Goal: Information Seeking & Learning: Learn about a topic

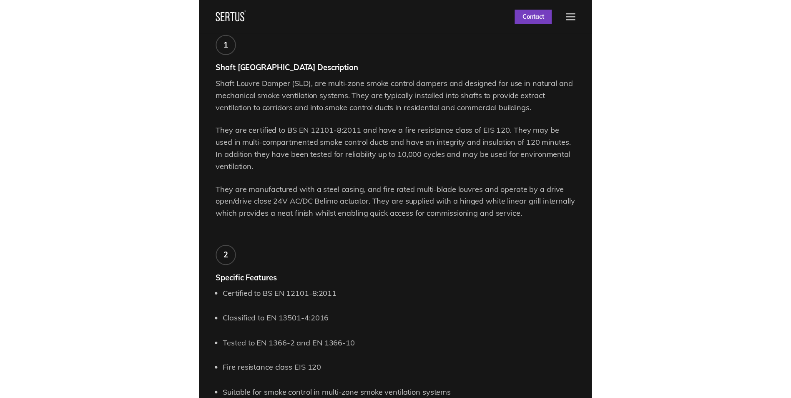
scroll to position [584, 0]
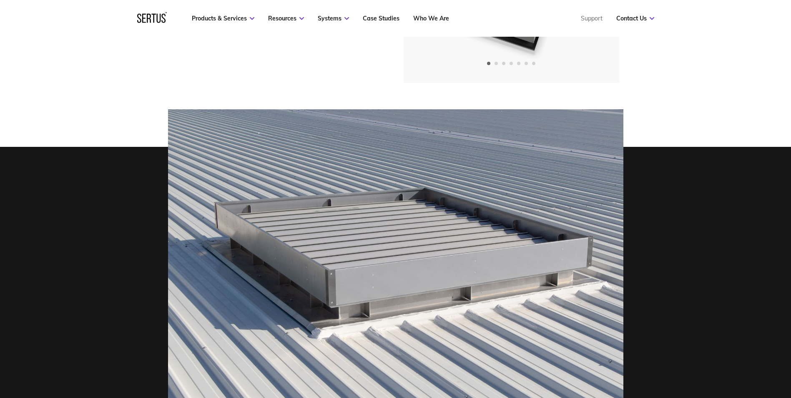
scroll to position [417, 0]
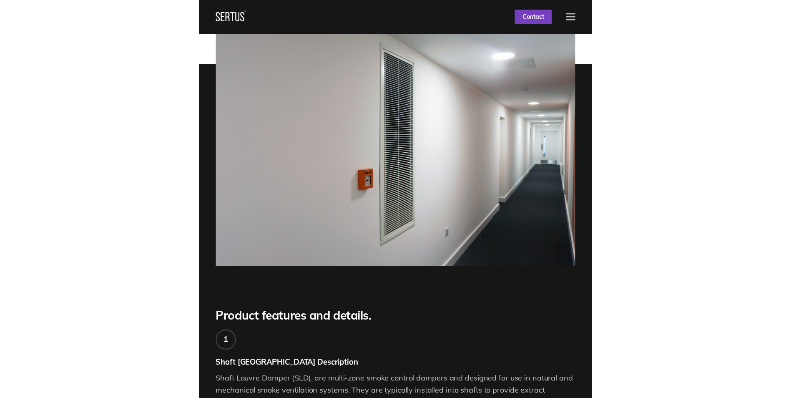
scroll to position [292, 0]
